Goal: Navigation & Orientation: Find specific page/section

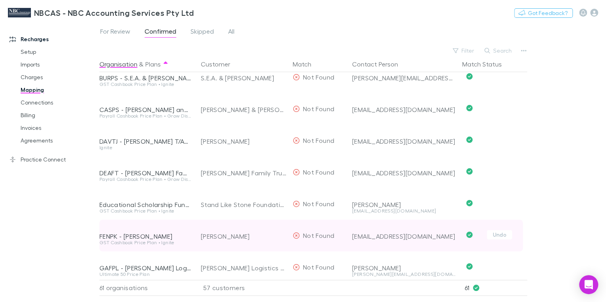
scroll to position [412, 0]
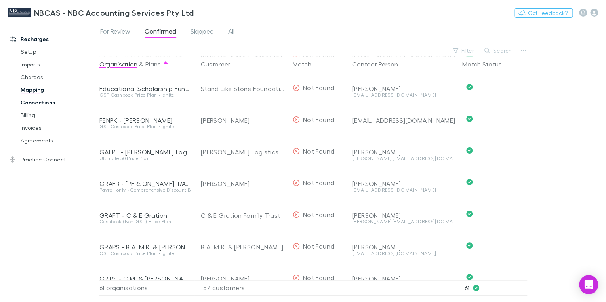
drag, startPoint x: 27, startPoint y: 103, endPoint x: 36, endPoint y: 104, distance: 9.5
click at [27, 103] on link "Connections" at bounding box center [58, 102] width 90 height 13
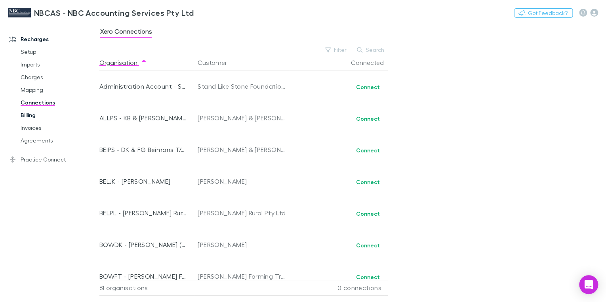
click at [24, 116] on link "Billing" at bounding box center [58, 115] width 90 height 13
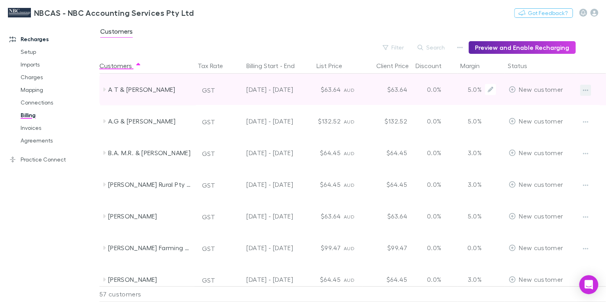
click at [583, 91] on icon "button" at bounding box center [586, 91] width 6 height 2
